Goal: Complete application form: Complete application form

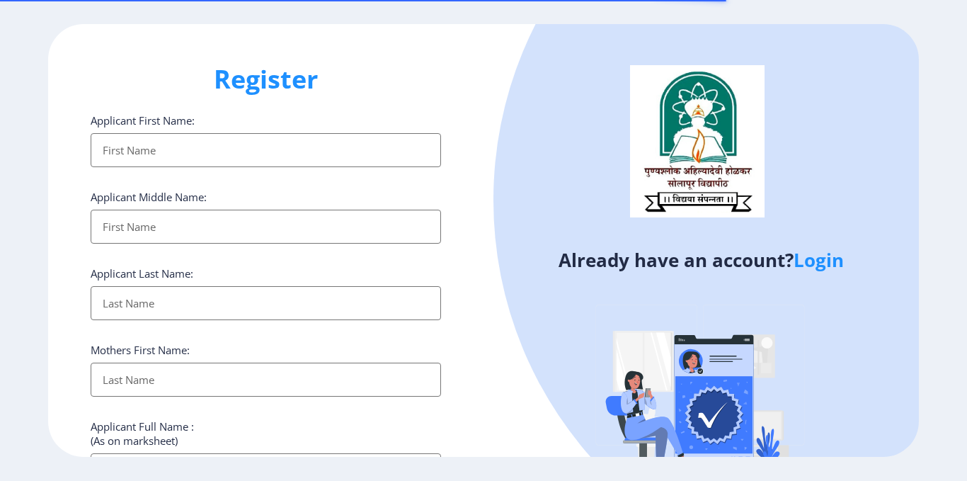
select select
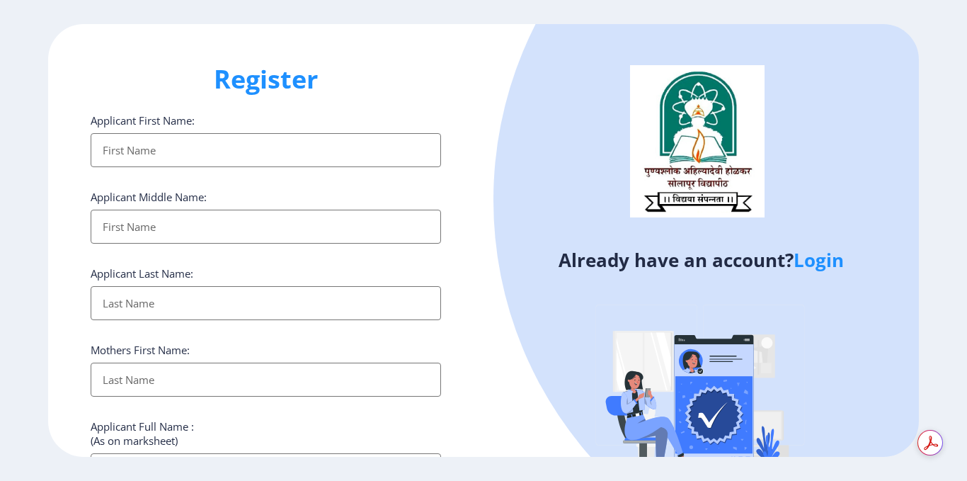
click at [185, 150] on input "Applicant First Name:" at bounding box center [266, 150] width 350 height 34
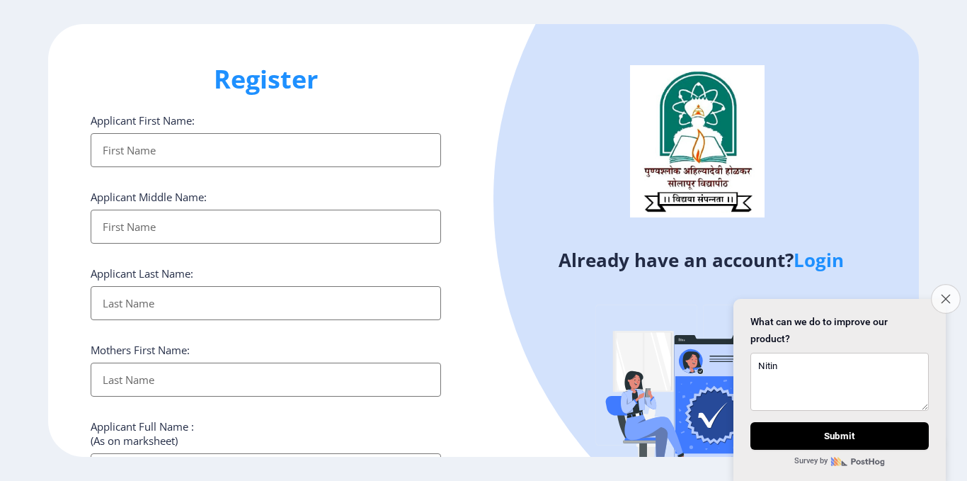
type textarea "Nitin"
click at [949, 294] on icon "Close survey" at bounding box center [945, 298] width 9 height 9
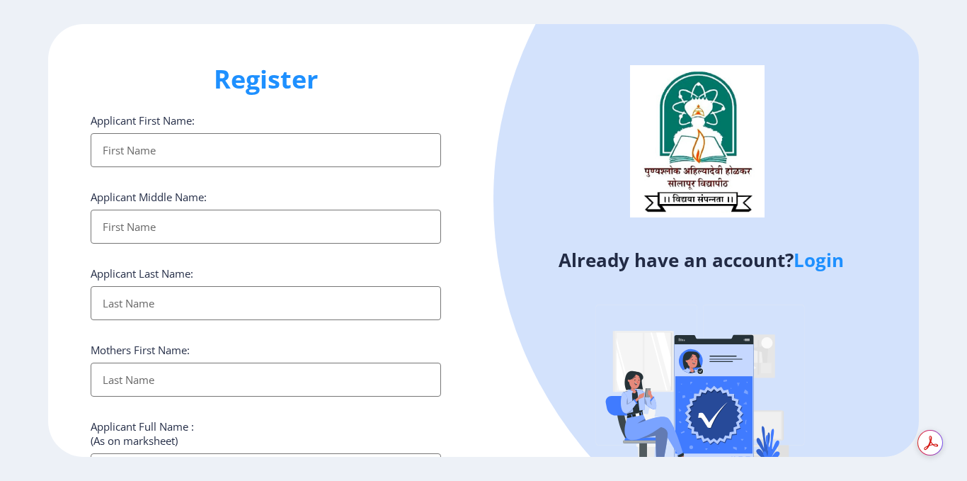
click at [835, 265] on link "Login" at bounding box center [819, 259] width 50 height 25
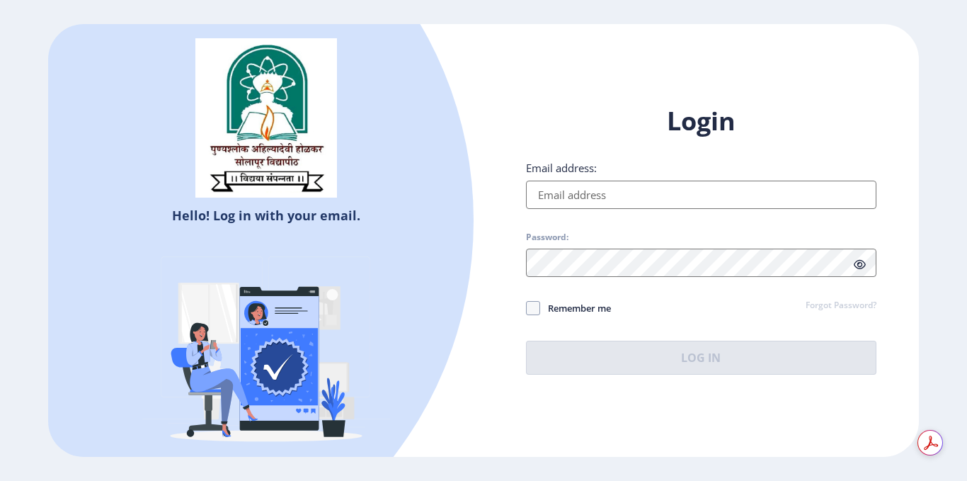
click at [642, 198] on input "Email address:" at bounding box center [701, 195] width 350 height 28
type input "[EMAIL_ADDRESS][DOMAIN_NAME]"
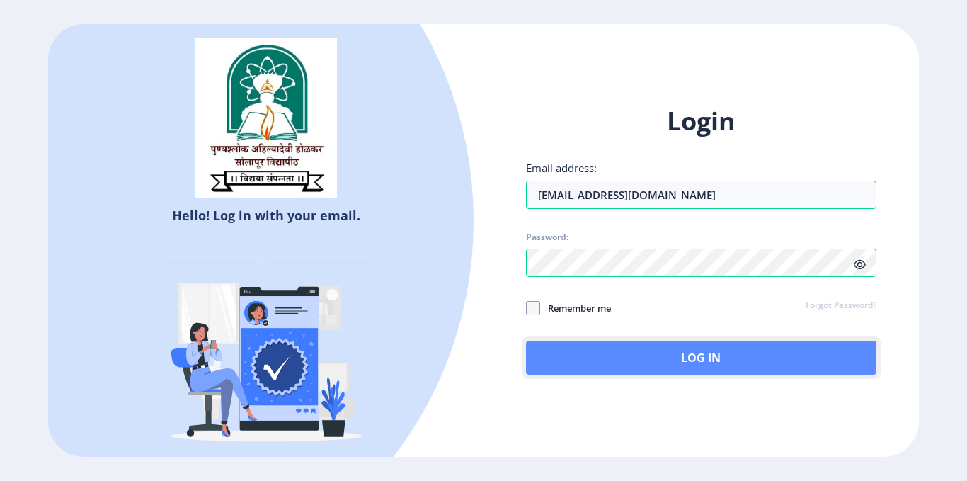
click at [733, 348] on button "Log In" at bounding box center [701, 358] width 350 height 34
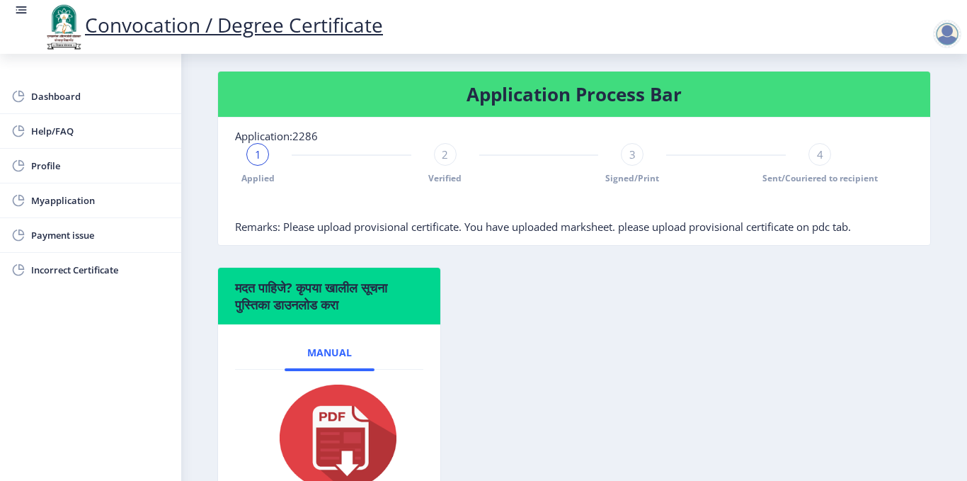
scroll to position [206, 0]
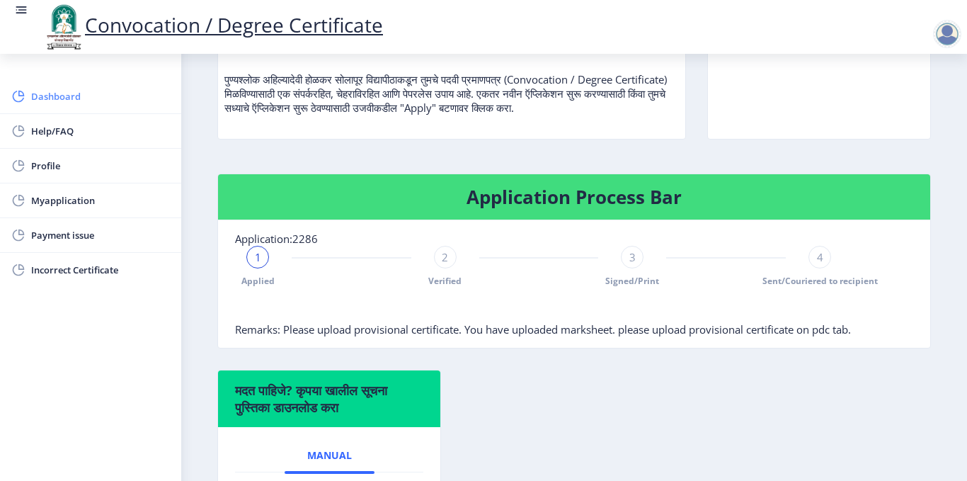
click at [53, 96] on span "Dashboard" at bounding box center [100, 96] width 139 height 17
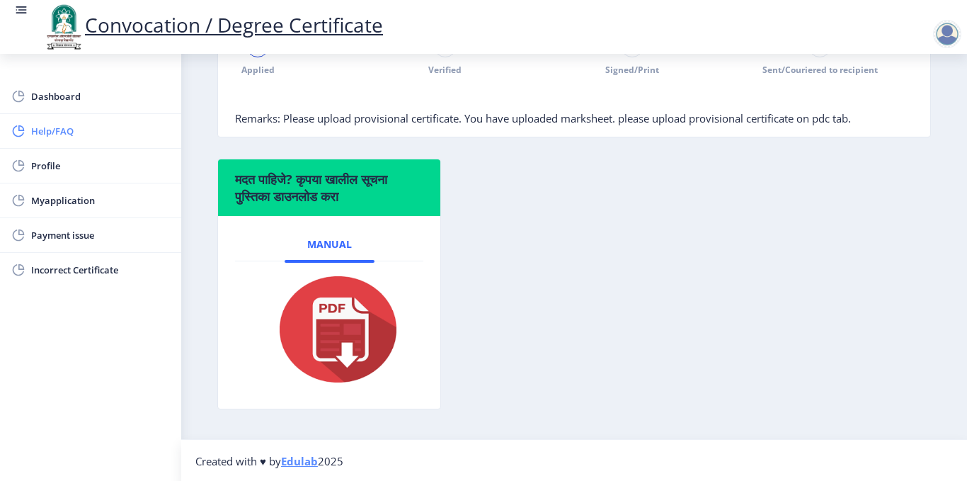
scroll to position [418, 0]
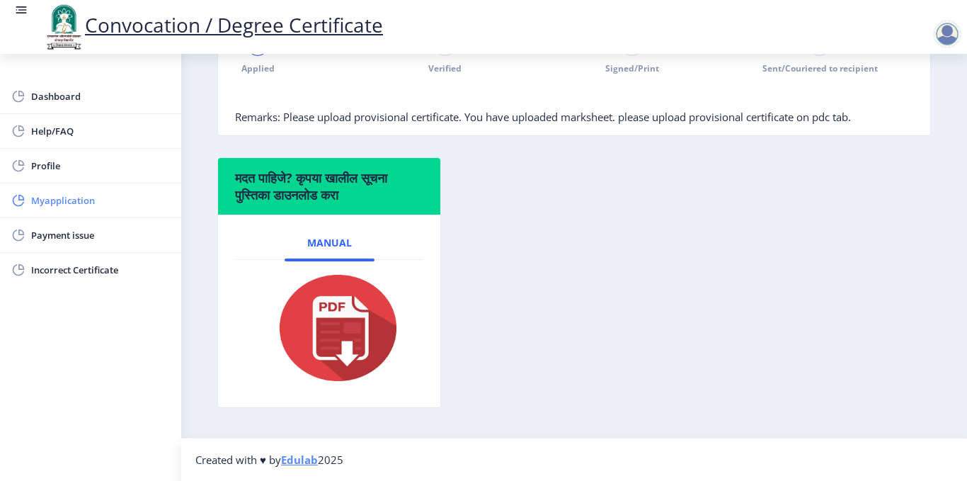
click at [88, 194] on span "Myapplication" at bounding box center [100, 200] width 139 height 17
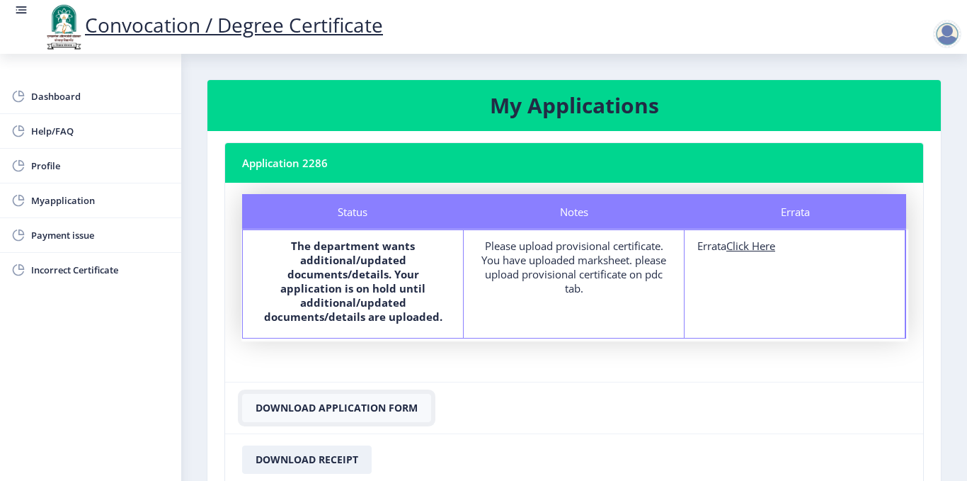
click at [342, 396] on button "Download Application Form" at bounding box center [336, 408] width 189 height 28
click at [341, 395] on button "Download Application Form" at bounding box center [336, 408] width 189 height 28
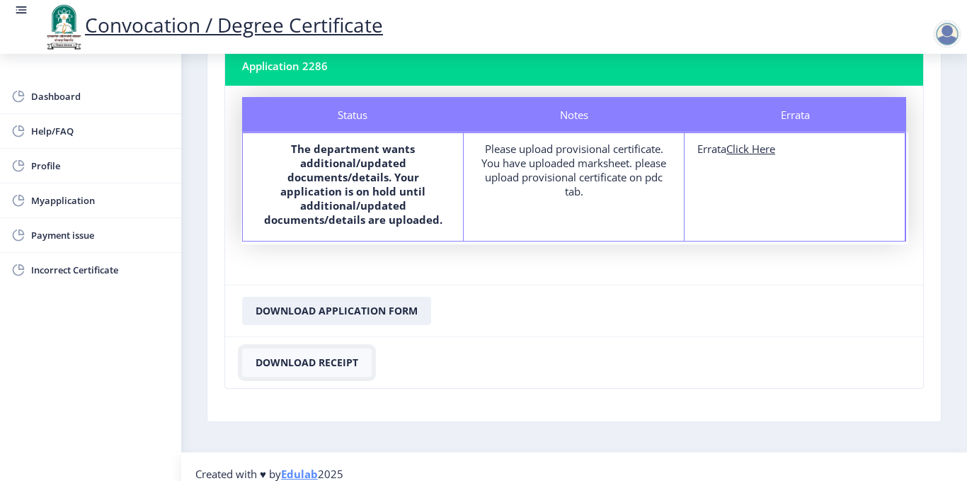
click at [312, 348] on button "Download Receipt" at bounding box center [307, 362] width 130 height 28
click at [702, 149] on div "Errata Click Here" at bounding box center [794, 149] width 195 height 14
click at [750, 151] on u "Click Here" at bounding box center [750, 149] width 49 height 14
select select
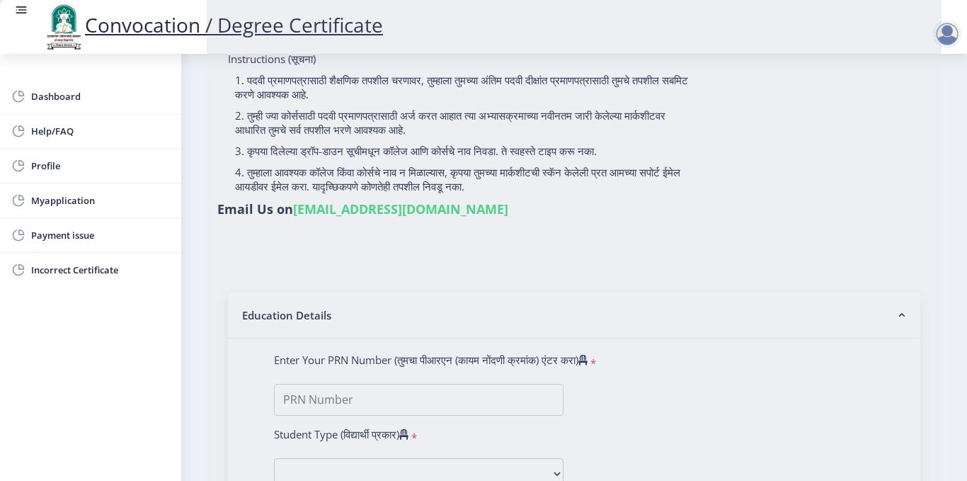
type input "[PERSON_NAME]"
type input "vijaya"
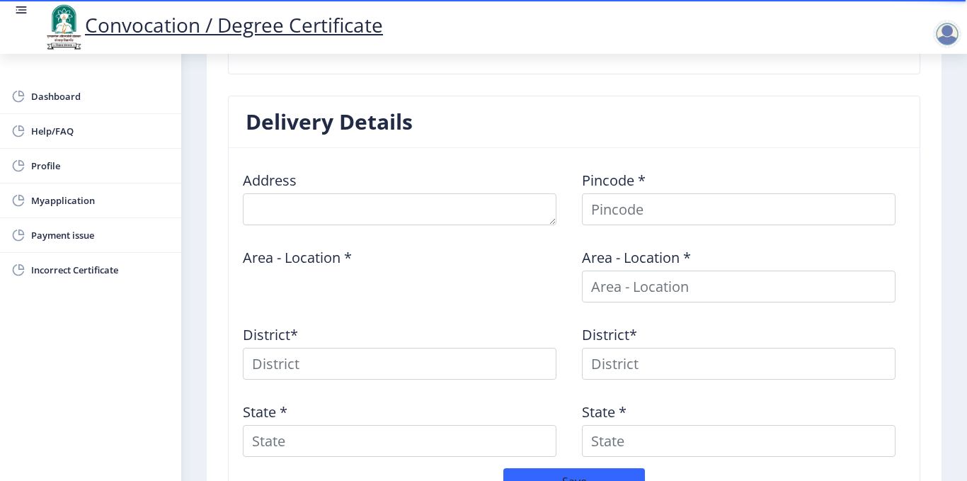
scroll to position [496, 0]
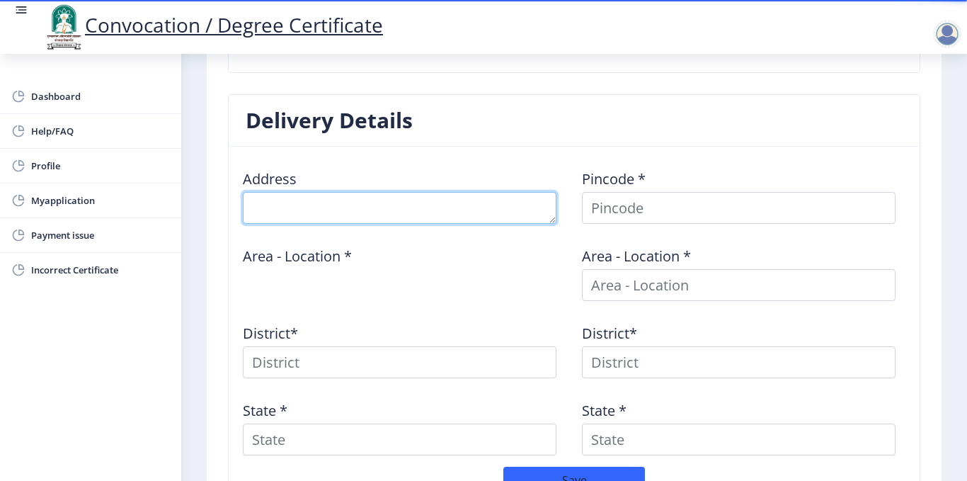
click at [376, 207] on textarea at bounding box center [400, 208] width 314 height 32
type textarea "At Delwadi Po Kumbhargaon"
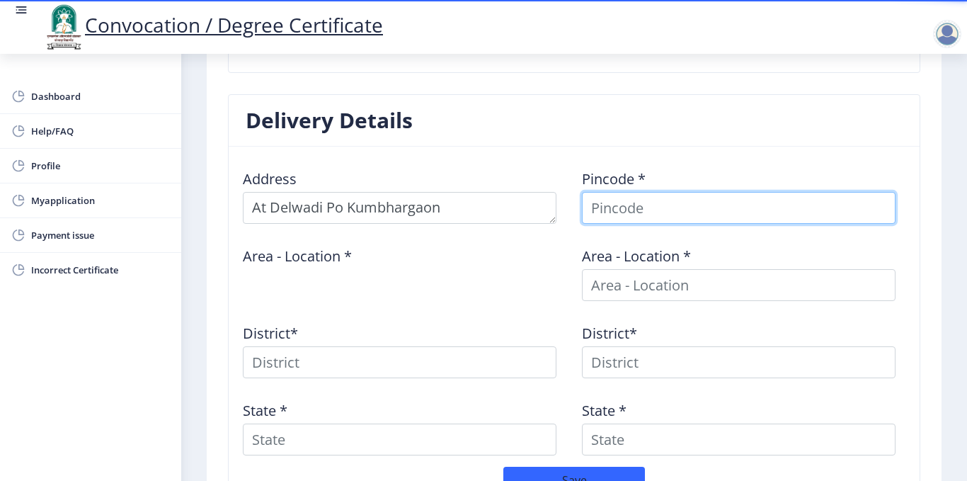
click at [634, 211] on input at bounding box center [739, 208] width 314 height 32
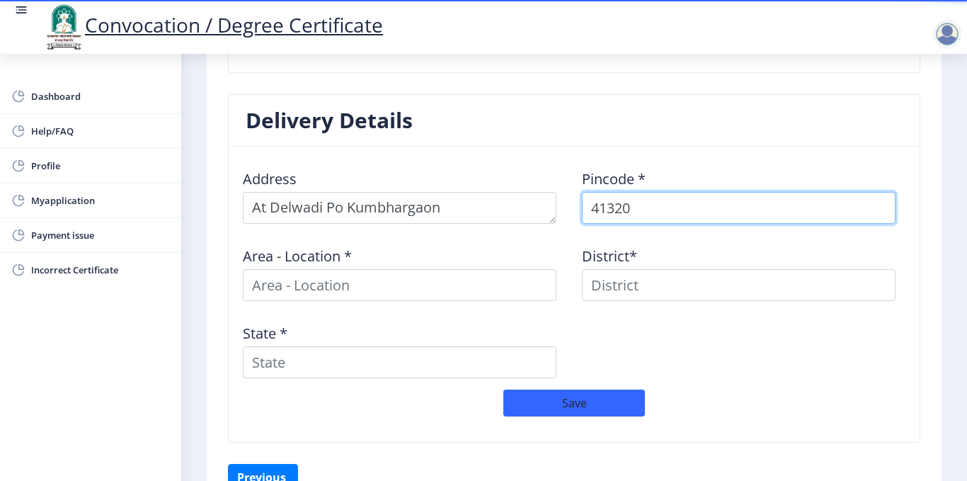
type input "413203"
select select
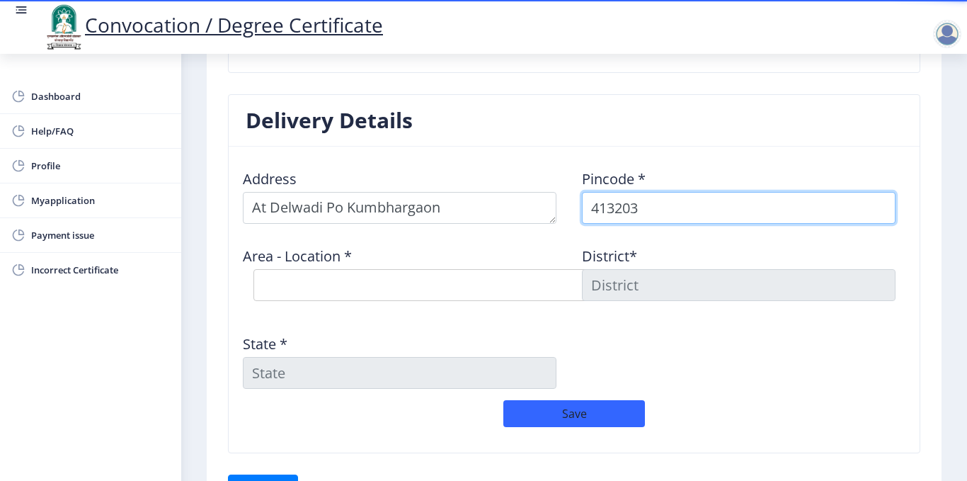
type input "413203"
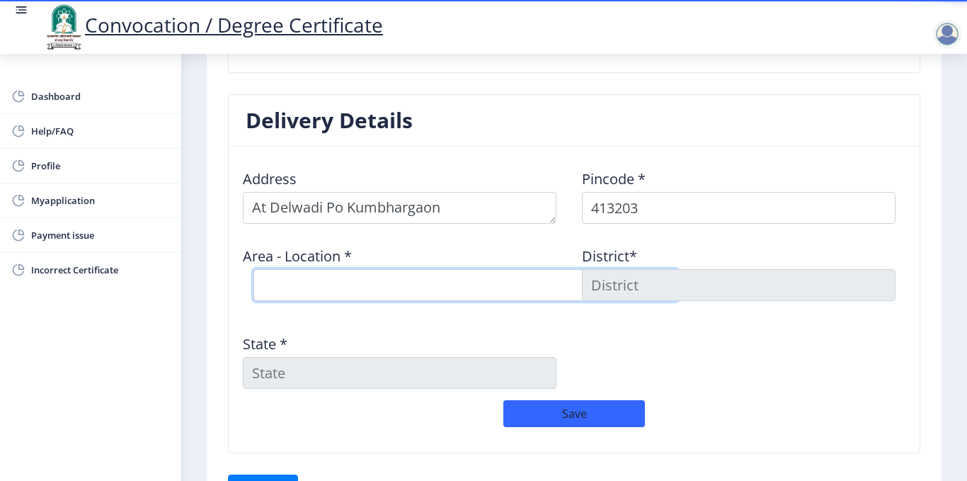
click at [344, 276] on select "Select Area Location [GEOGRAPHIC_DATA] [PERSON_NAME] B.O Borgaon (Kml) B.O Devl…" at bounding box center [465, 285] width 425 height 32
select select "13: Object"
click at [253, 269] on select "Select Area Location [GEOGRAPHIC_DATA] [PERSON_NAME] B.O Borgaon (Kml) B.O Devl…" at bounding box center [465, 285] width 425 height 32
type input "SOLAPUR"
type input "[GEOGRAPHIC_DATA]"
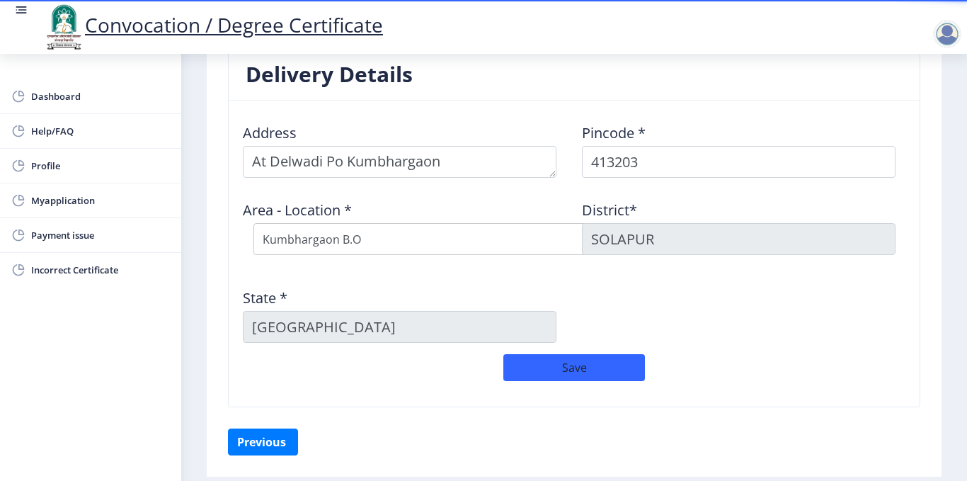
scroll to position [566, 0]
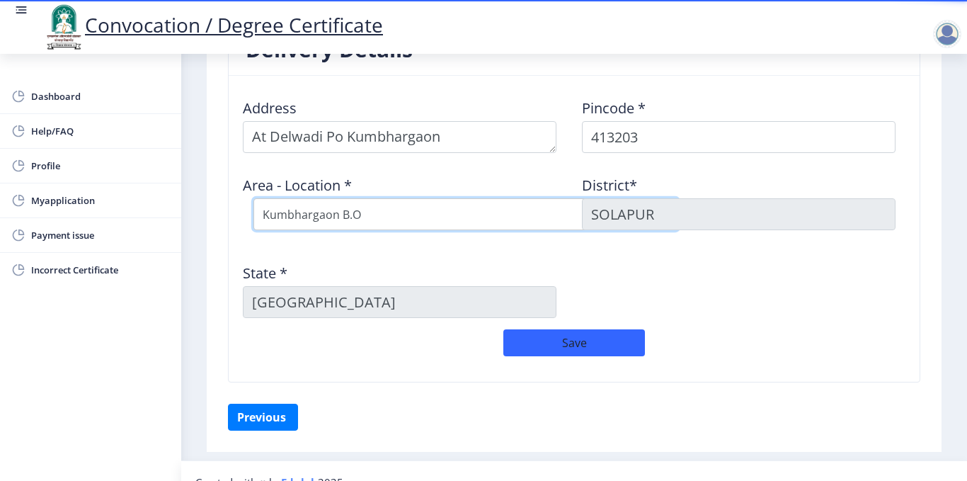
click at [372, 222] on select "Select Area Location [GEOGRAPHIC_DATA] [PERSON_NAME] B.O Borgaon (Kml) B.O Devl…" at bounding box center [465, 214] width 425 height 32
click at [433, 261] on div "State * [GEOGRAPHIC_DATA]" at bounding box center [404, 285] width 339 height 66
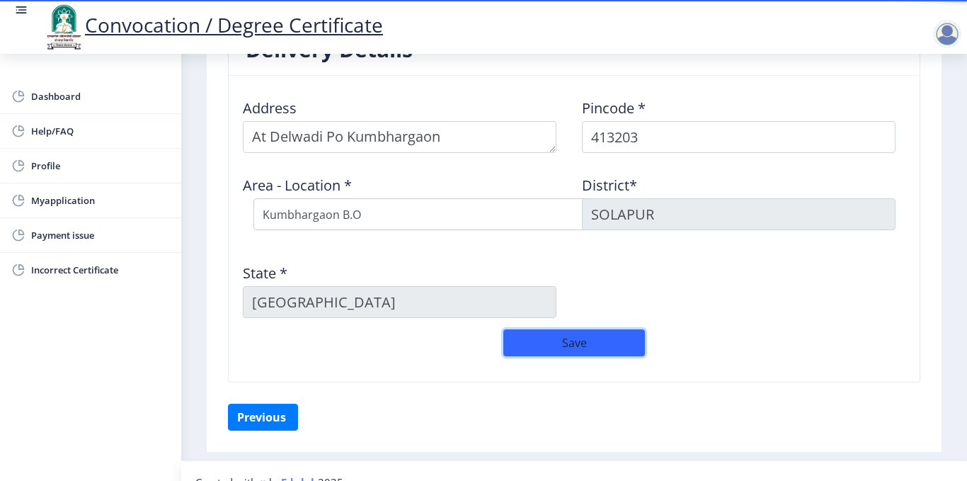
click at [556, 338] on button "Save" at bounding box center [574, 342] width 142 height 27
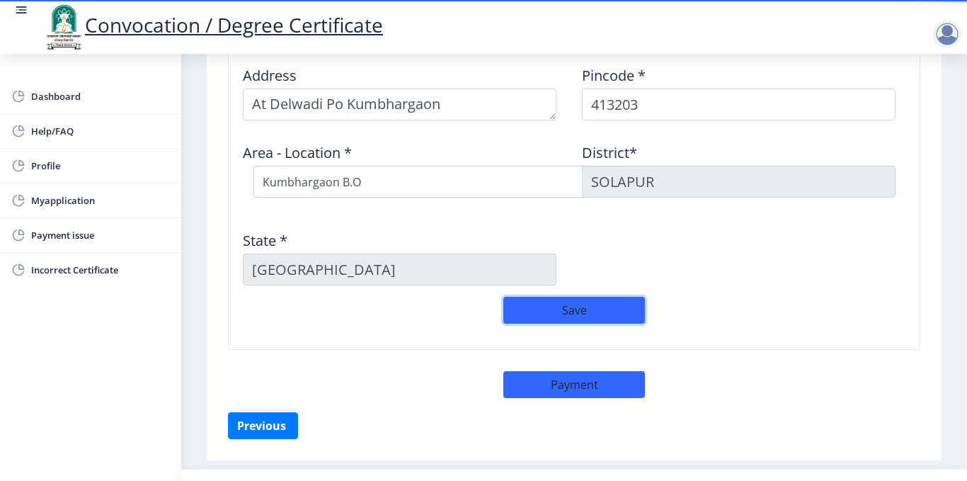
scroll to position [630, 0]
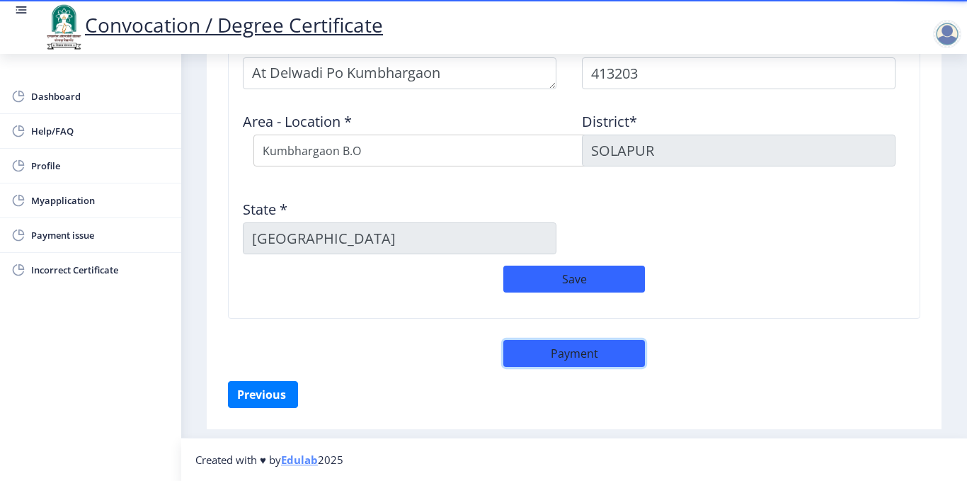
click at [576, 353] on button "Payment" at bounding box center [574, 353] width 142 height 27
click at [583, 282] on button "Save" at bounding box center [574, 278] width 142 height 27
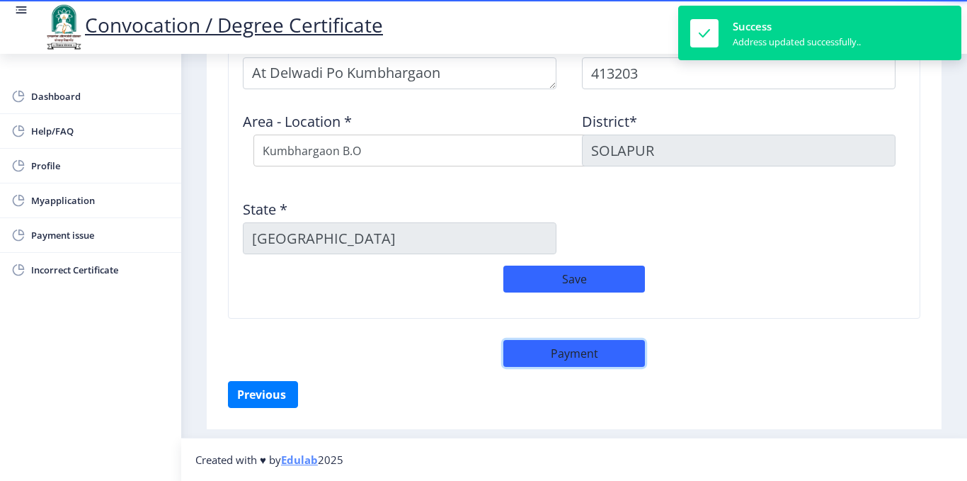
click at [571, 357] on button "Payment" at bounding box center [574, 353] width 142 height 27
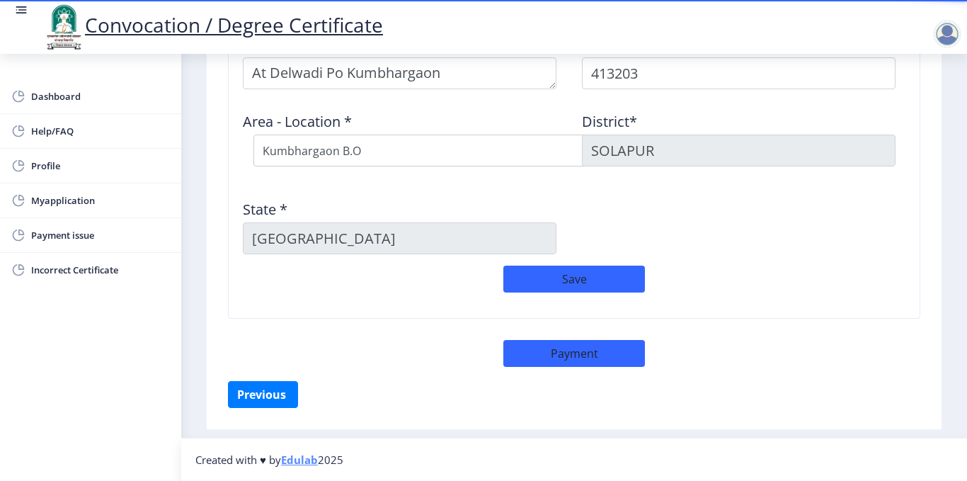
click at [563, 367] on div "Delivery Details Address Pincode * 413203 Area - Location * Select Area Locatio…" at bounding box center [574, 170] width 714 height 421
click at [568, 350] on button "Payment" at bounding box center [574, 353] width 142 height 27
click at [52, 166] on span "Profile" at bounding box center [100, 165] width 139 height 17
select select
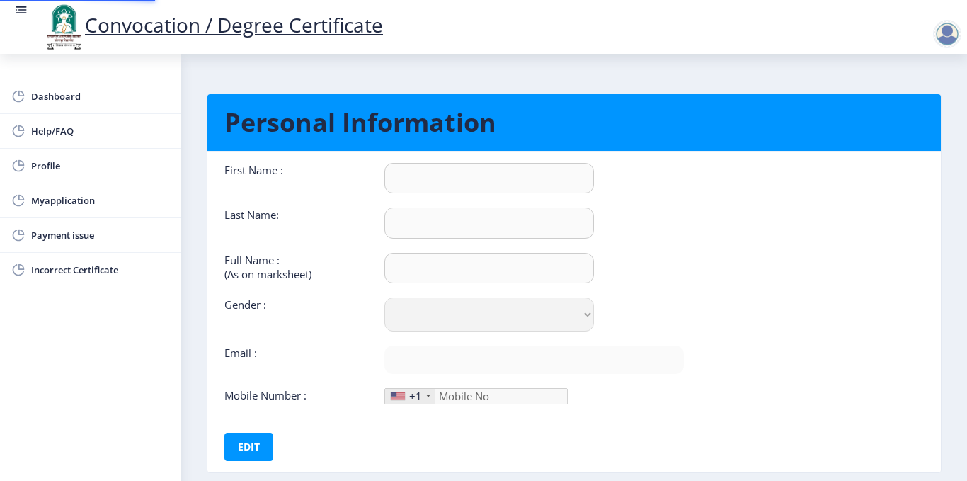
type input "Nitin"
type input "[PERSON_NAME]"
select select "[DEMOGRAPHIC_DATA]"
type input "[EMAIL_ADDRESS][DOMAIN_NAME]"
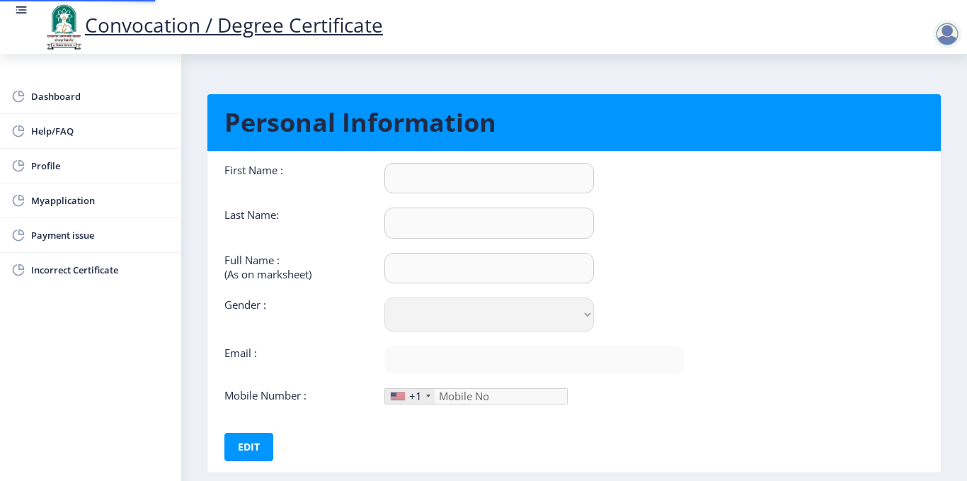
type input "9404027526"
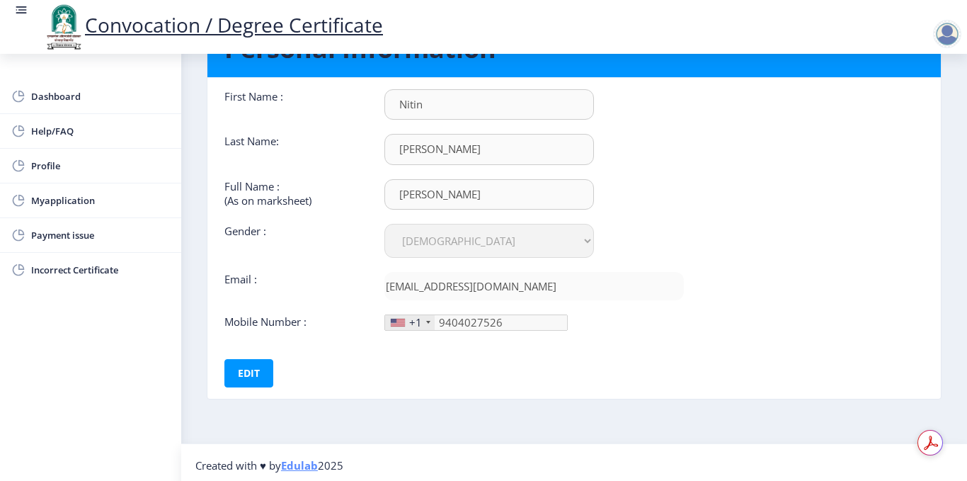
scroll to position [79, 0]
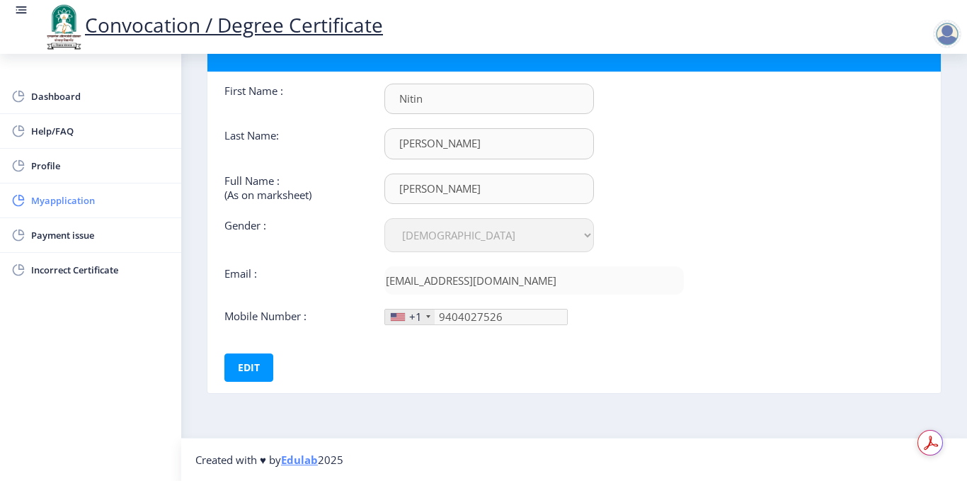
click at [84, 207] on span "Myapplication" at bounding box center [100, 200] width 139 height 17
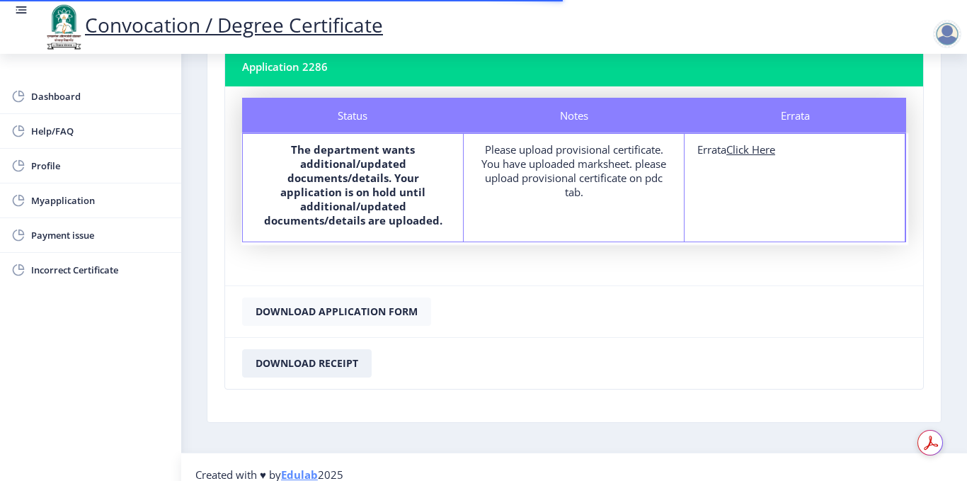
scroll to position [97, 0]
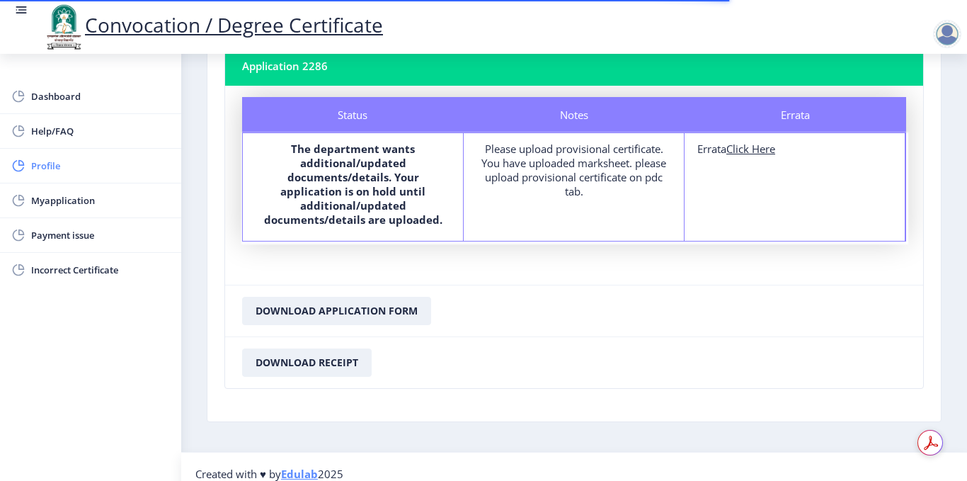
click at [55, 166] on span "Profile" at bounding box center [100, 165] width 139 height 17
select select
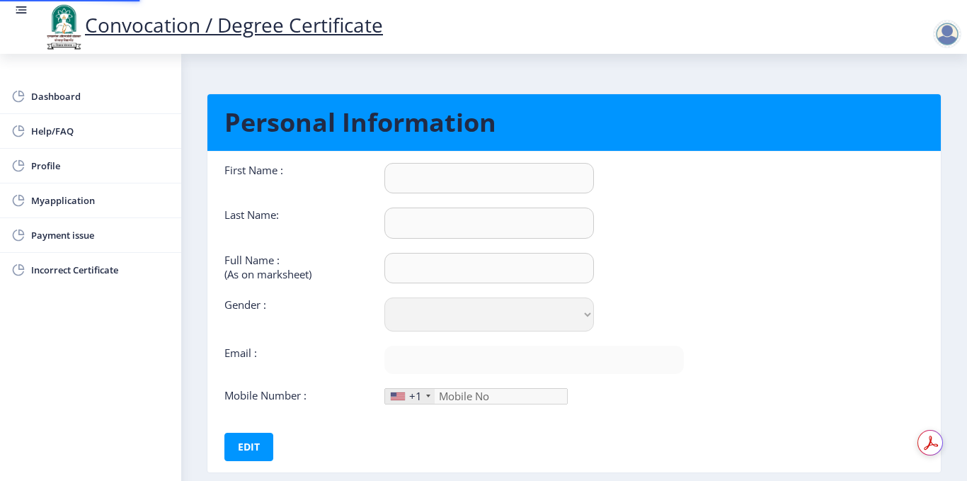
type input "Nitin"
type input "[PERSON_NAME]"
select select "[DEMOGRAPHIC_DATA]"
type input "[EMAIL_ADDRESS][DOMAIN_NAME]"
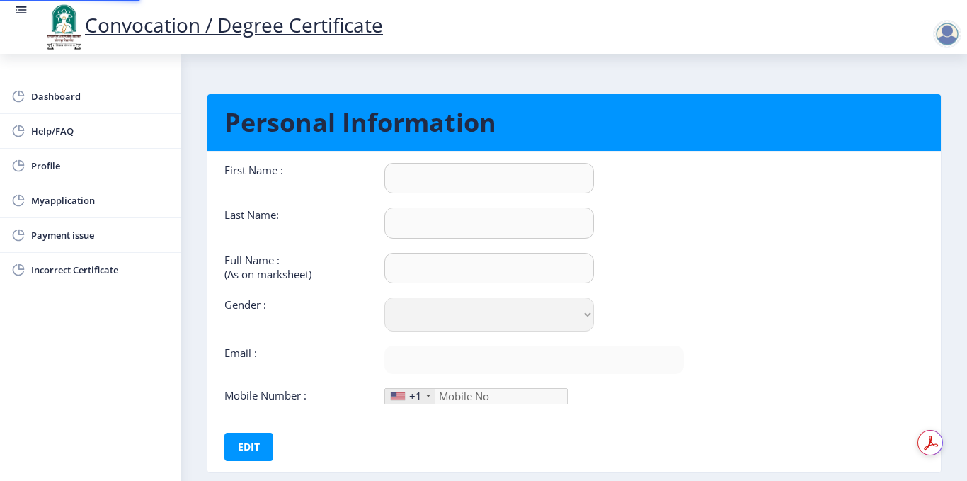
type input "9404027526"
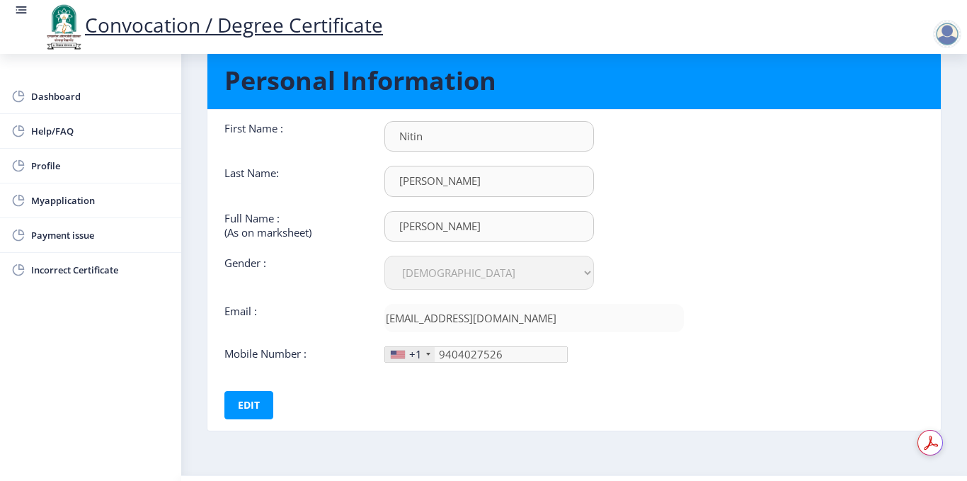
scroll to position [79, 0]
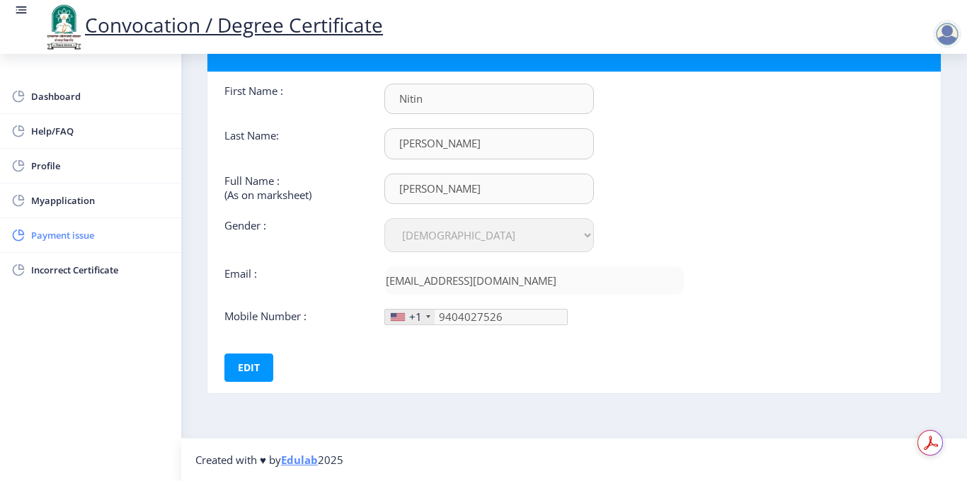
click at [65, 240] on span "Payment issue" at bounding box center [100, 235] width 139 height 17
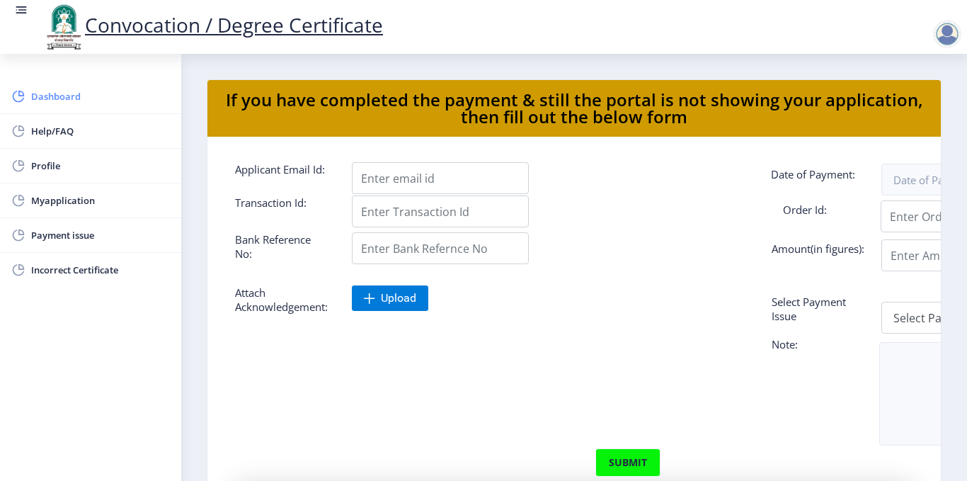
click at [69, 100] on span "Dashboard" at bounding box center [100, 96] width 139 height 17
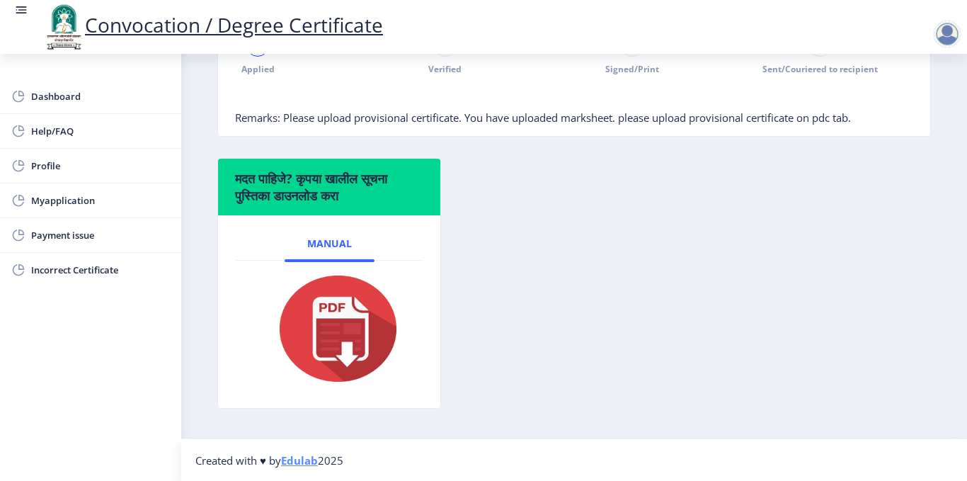
scroll to position [418, 0]
click at [353, 341] on img at bounding box center [329, 327] width 142 height 113
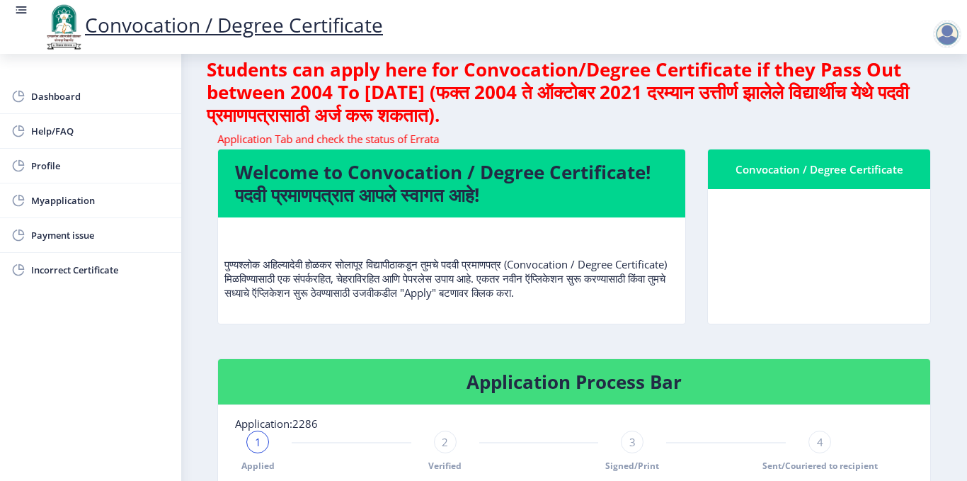
scroll to position [0, 0]
